Goal: Use online tool/utility: Utilize a website feature to perform a specific function

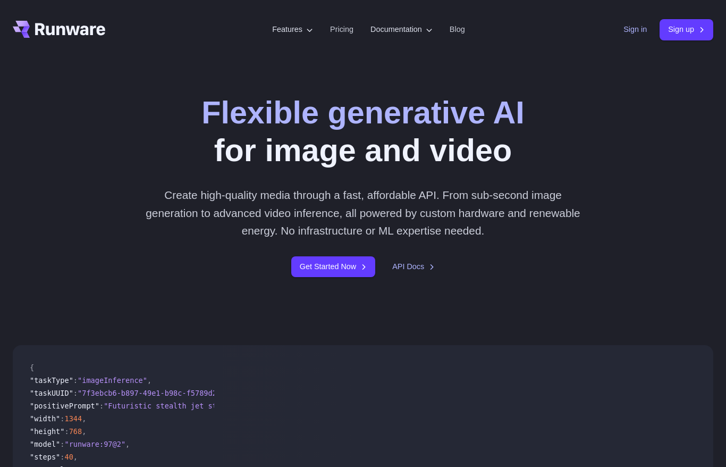
click at [632, 27] on link "Sign in" at bounding box center [634, 29] width 23 height 12
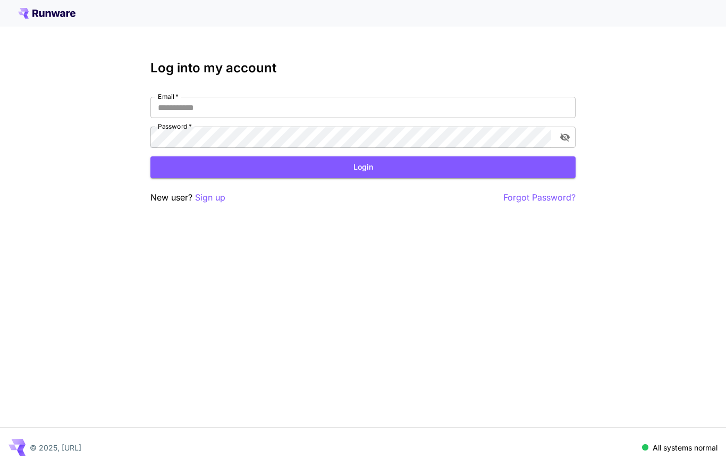
click at [239, 103] on input "Email   *" at bounding box center [362, 107] width 425 height 21
type input "**********"
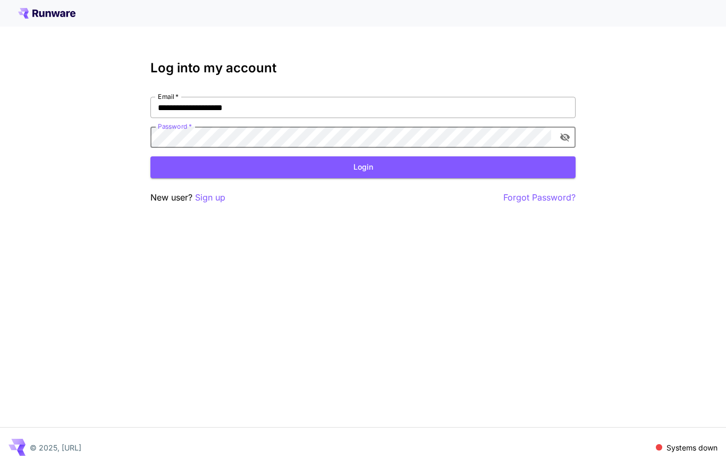
click button "Login" at bounding box center [362, 167] width 425 height 22
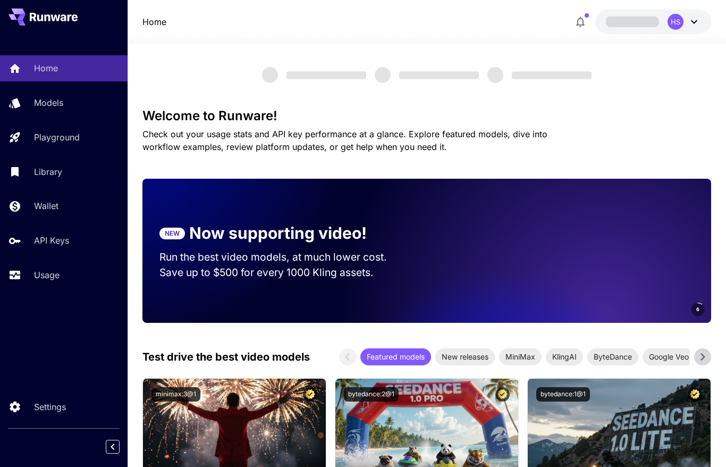
click at [389, 39] on div at bounding box center [427, 37] width 598 height 13
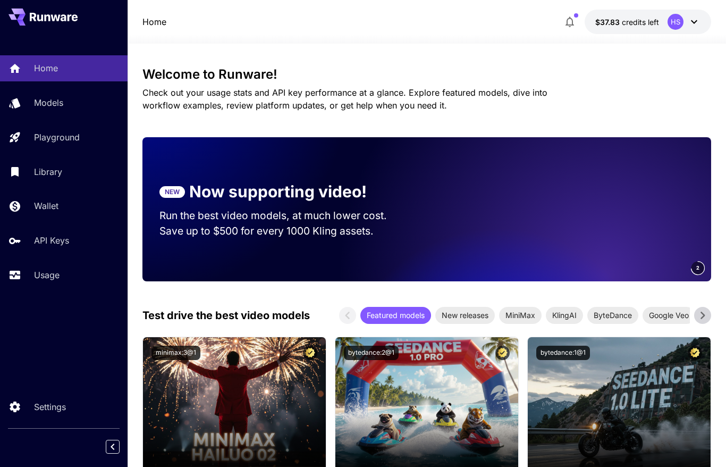
click at [73, 320] on div "Home Models Playground Library Wallet API Keys Usage Settings" at bounding box center [64, 233] width 128 height 467
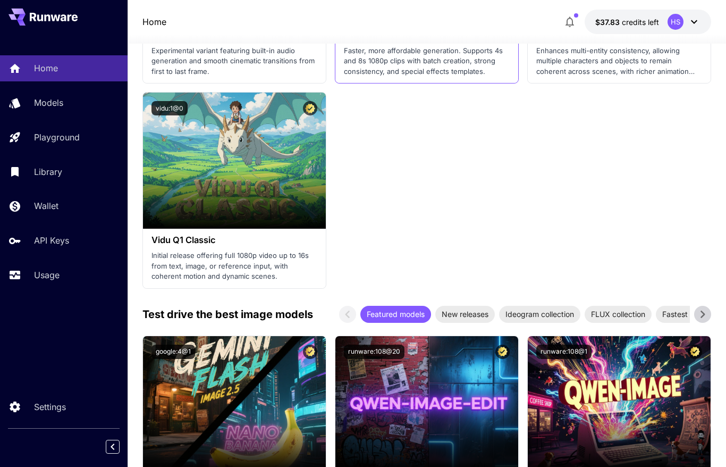
scroll to position [1585, 0]
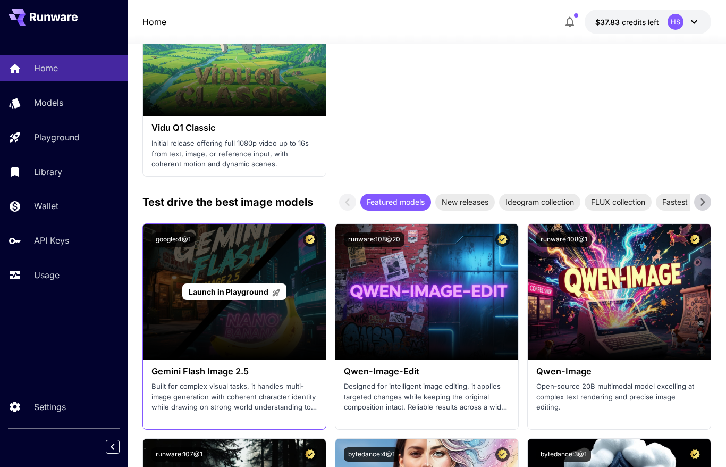
click at [222, 292] on span "Launch in Playground" at bounding box center [229, 291] width 80 height 9
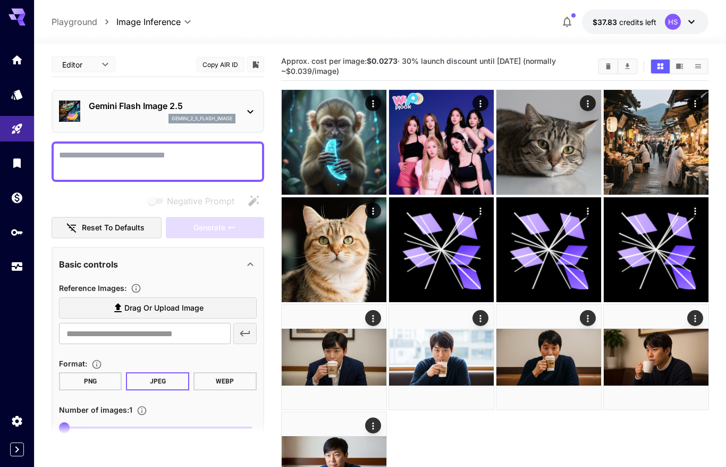
click at [105, 199] on div "Negative Prompt" at bounding box center [158, 200] width 213 height 21
click at [126, 103] on p "Gemini Flash Image 2.5" at bounding box center [162, 105] width 147 height 13
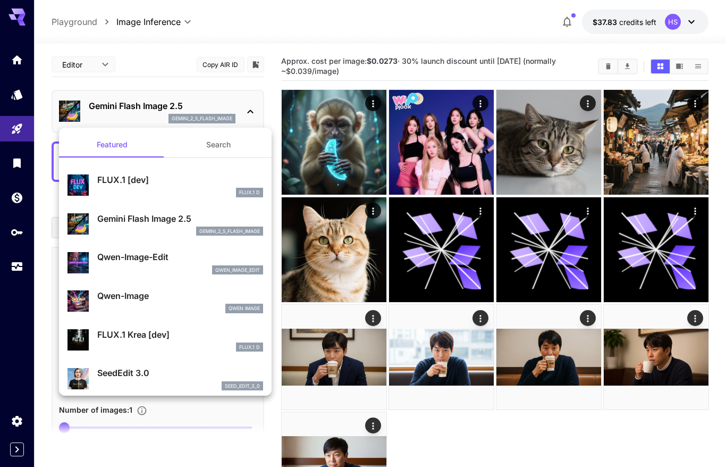
click at [126, 103] on div at bounding box center [363, 233] width 726 height 467
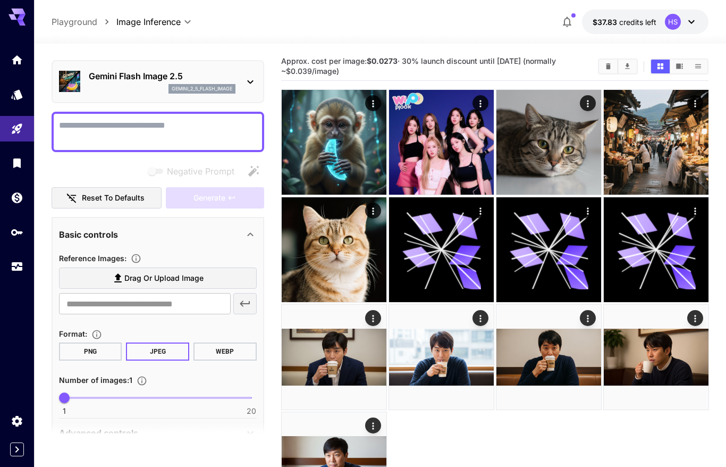
scroll to position [85, 0]
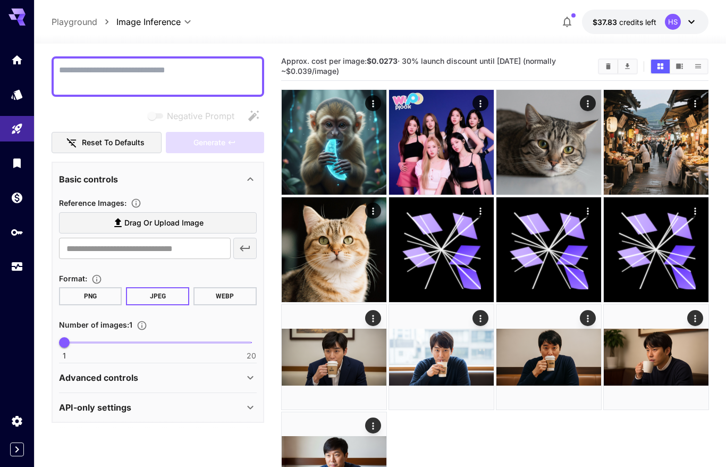
click at [195, 191] on div "Basic controls" at bounding box center [158, 179] width 198 height 26
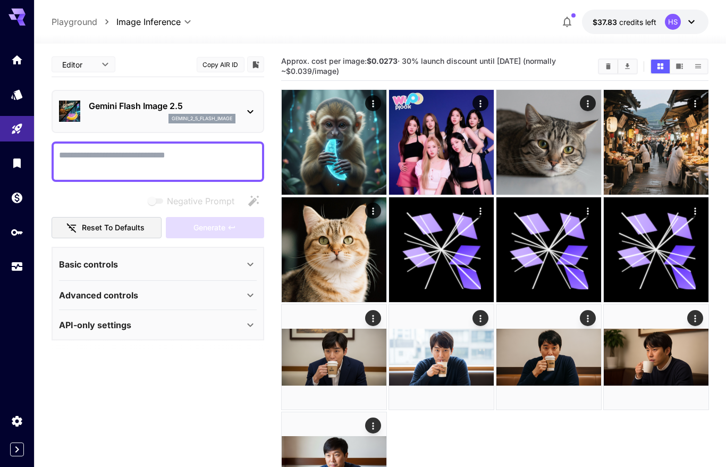
click at [120, 266] on div "Basic controls" at bounding box center [151, 264] width 185 height 13
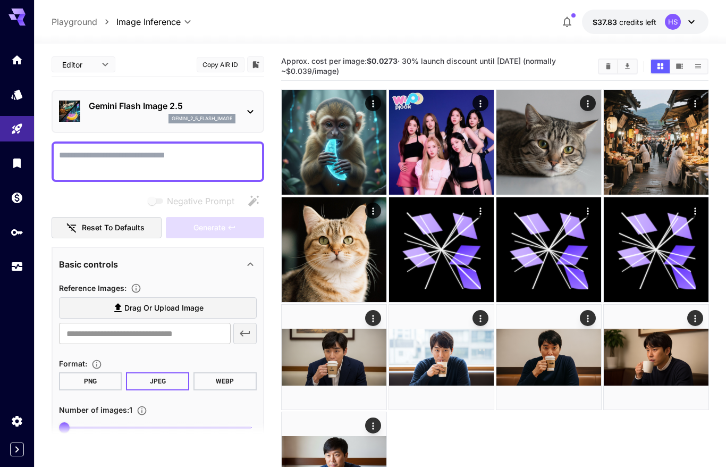
scroll to position [85, 0]
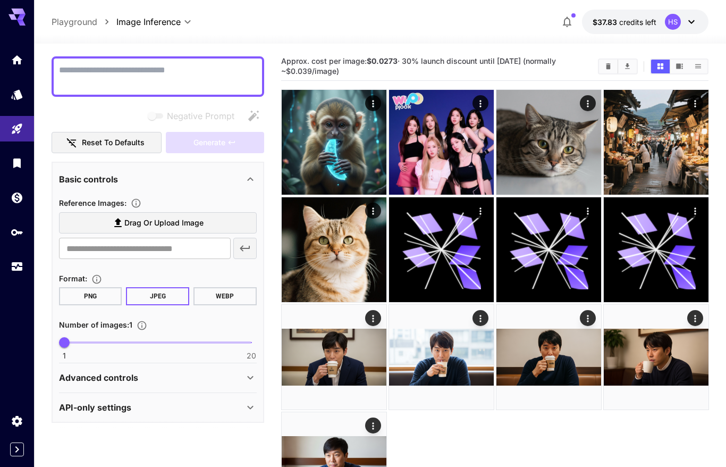
click at [107, 385] on div "Advanced controls" at bounding box center [158, 378] width 198 height 26
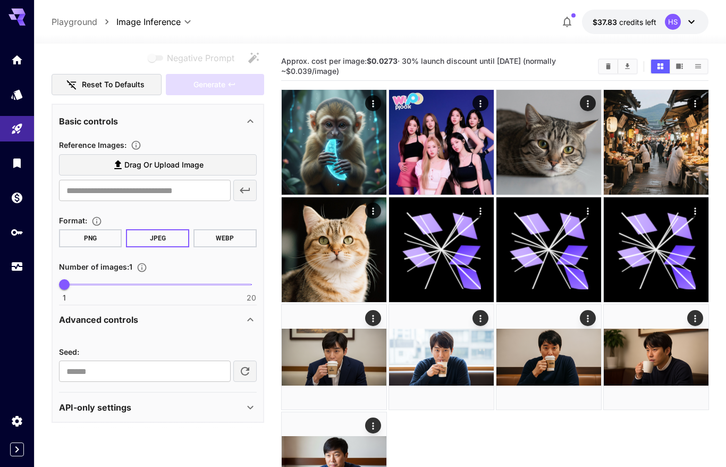
click at [128, 322] on p "Advanced controls" at bounding box center [98, 319] width 79 height 13
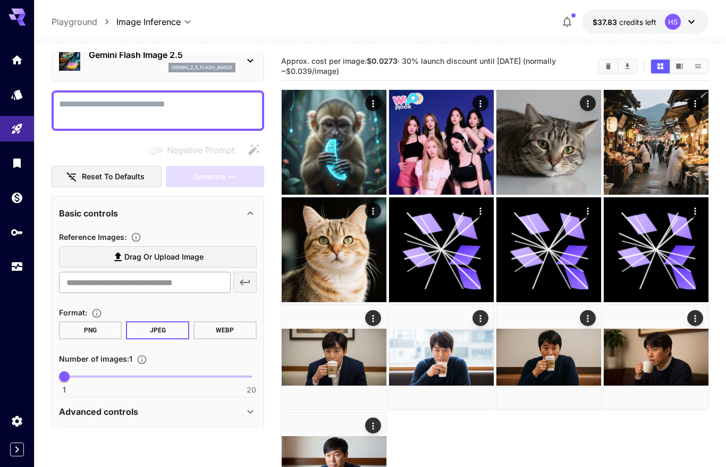
scroll to position [30, 0]
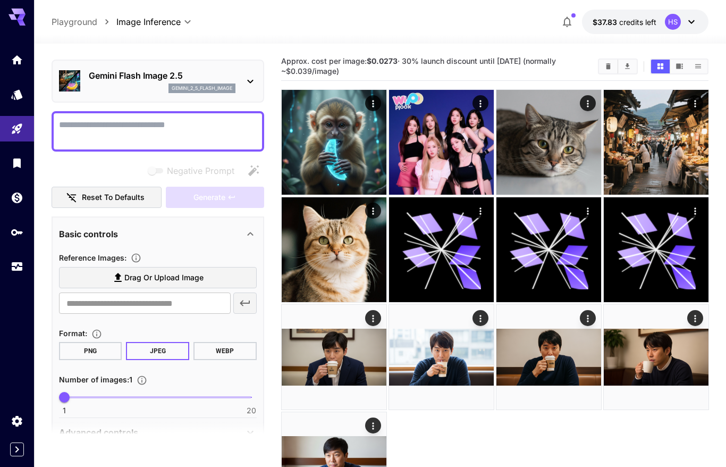
click at [295, 20] on div "**********" at bounding box center [380, 22] width 657 height 24
click at [294, 27] on div "**********" at bounding box center [380, 22] width 657 height 24
click at [20, 94] on icon "Models" at bounding box center [17, 91] width 11 height 10
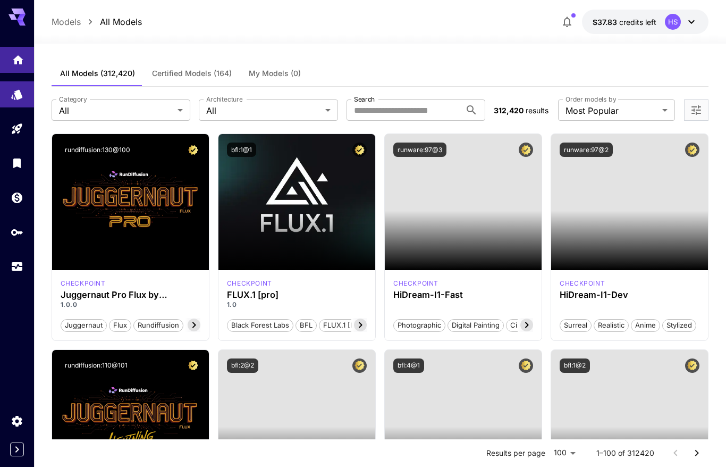
click at [19, 68] on link at bounding box center [17, 60] width 34 height 26
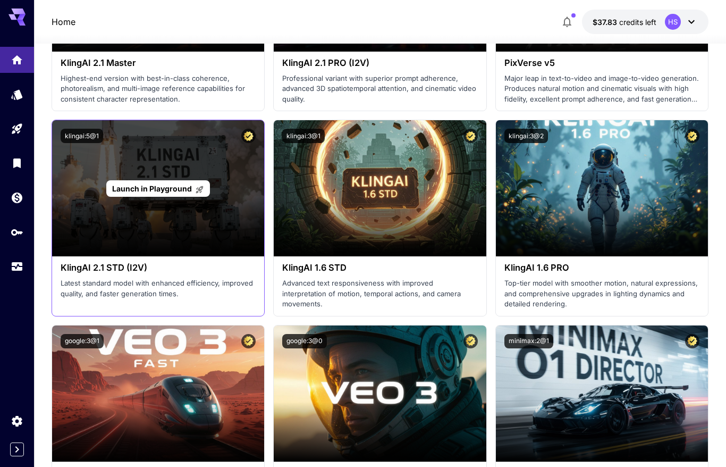
scroll to position [849, 0]
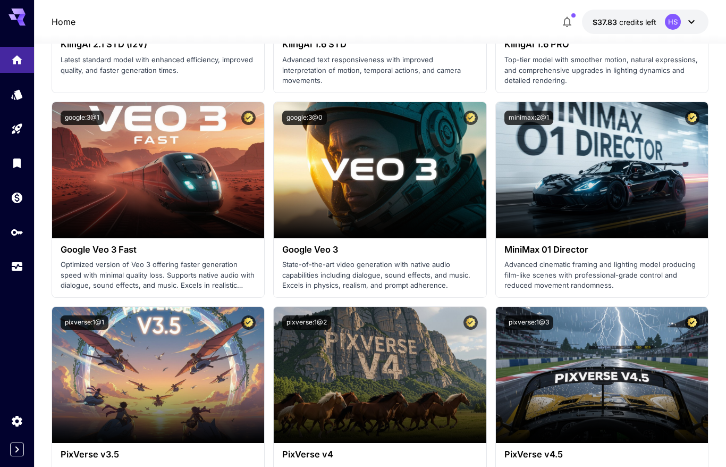
click at [412, 26] on div "Home $37.83 credits left HS" at bounding box center [380, 22] width 657 height 24
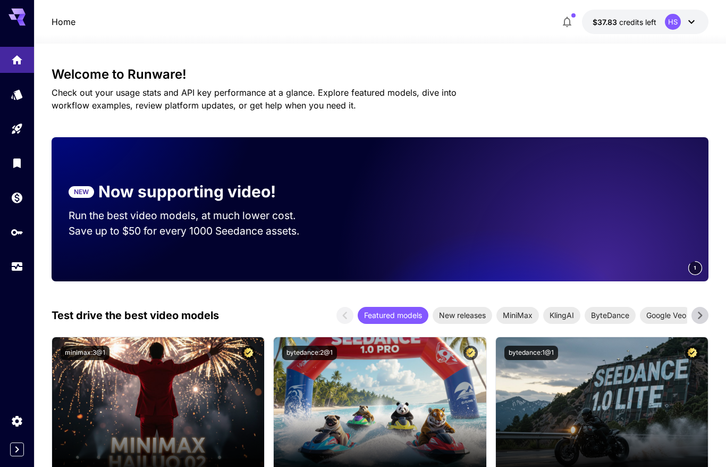
scroll to position [13, 0]
